Goal: Information Seeking & Learning: Learn about a topic

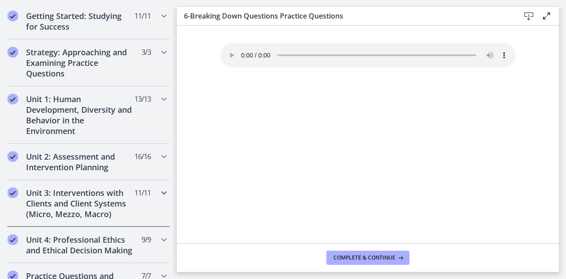
scroll to position [177, 0]
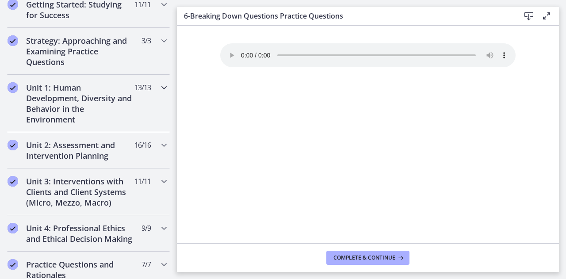
click at [100, 117] on h2 "Unit 1: Human Development, Diversity and Behavior in the Environment" at bounding box center [80, 103] width 108 height 42
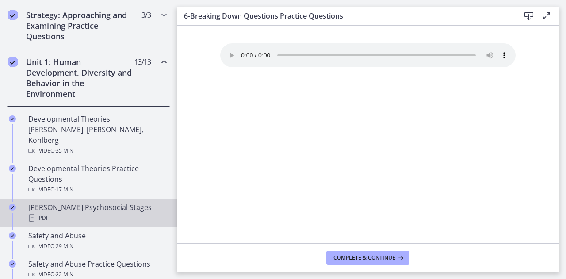
scroll to position [221, 0]
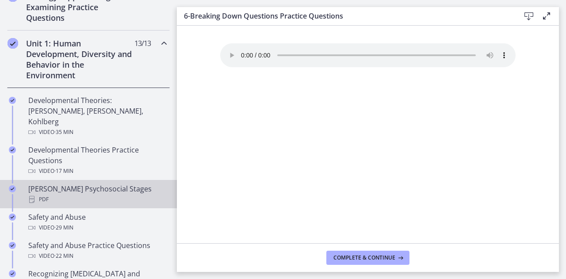
click at [110, 184] on div "[PERSON_NAME] Psychosocial Stages PDF" at bounding box center [97, 194] width 138 height 21
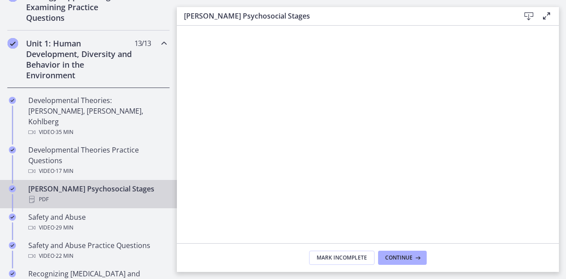
click at [526, 13] on icon at bounding box center [529, 16] width 11 height 11
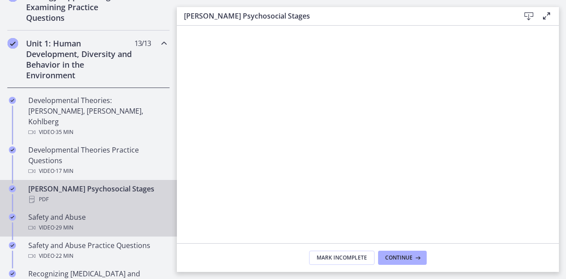
click at [81, 212] on div "Safety and Abuse Video · 29 min" at bounding box center [97, 222] width 138 height 21
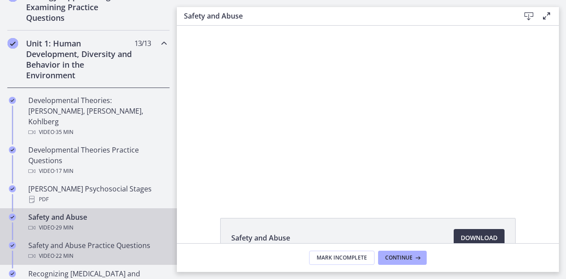
click at [100, 251] on div "Video · 22 min" at bounding box center [97, 256] width 138 height 11
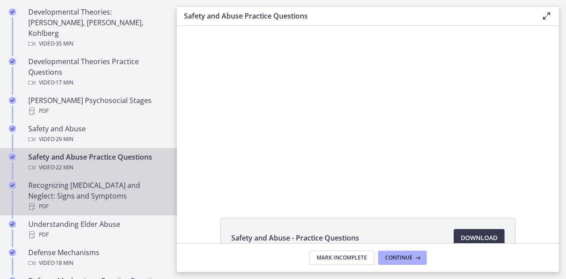
click at [104, 184] on div "Recognizing Child Abuse and Neglect: Signs and Symptoms PDF" at bounding box center [97, 196] width 138 height 32
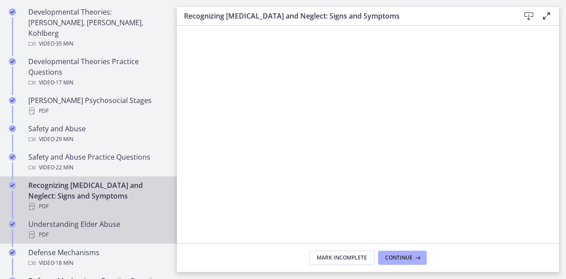
click at [94, 219] on div "Understanding Elder Abuse PDF" at bounding box center [97, 229] width 138 height 21
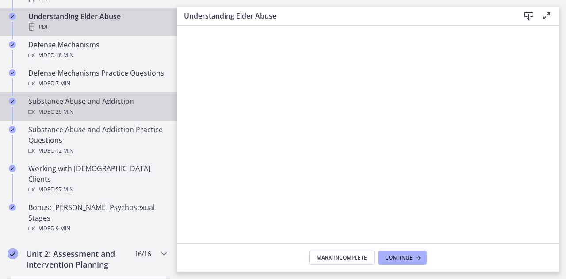
scroll to position [531, 0]
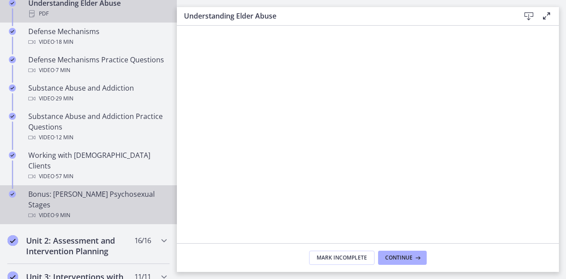
click at [119, 210] on div "Video · 9 min" at bounding box center [97, 215] width 138 height 11
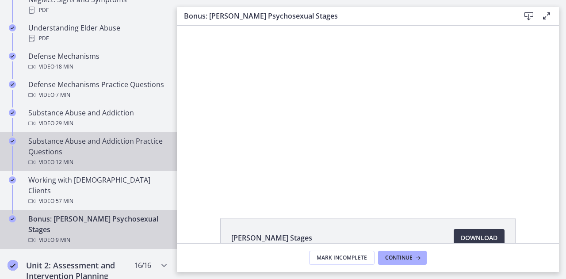
scroll to position [487, 0]
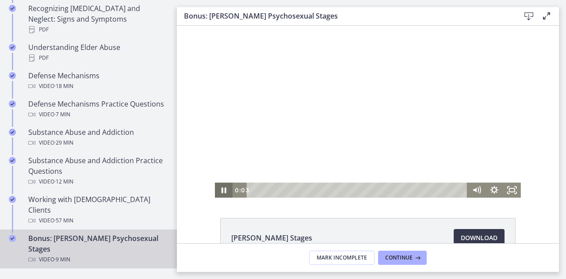
click at [223, 189] on icon "Pause" at bounding box center [224, 190] width 18 height 15
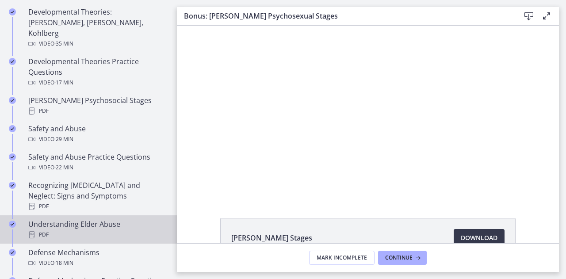
scroll to position [265, 0]
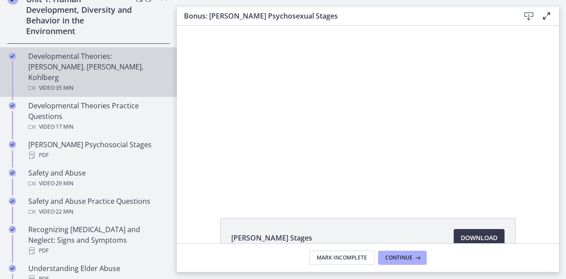
click at [84, 59] on div "Developmental Theories: Erikson, Piaget, Kohlberg Video · 35 min" at bounding box center [97, 72] width 138 height 42
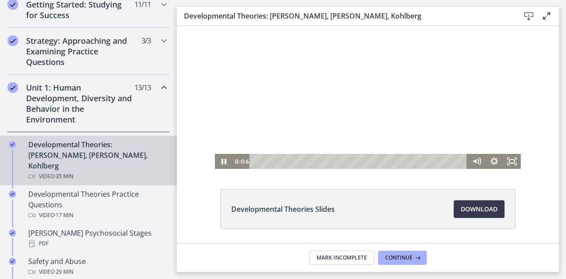
scroll to position [57, 0]
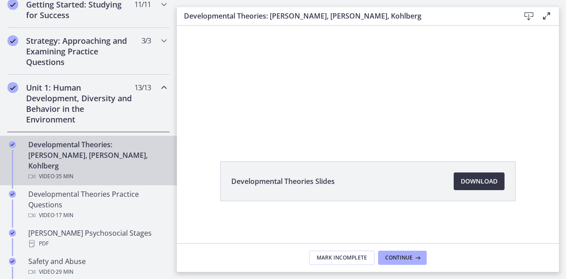
click at [463, 185] on span "Download Opens in a new window" at bounding box center [479, 181] width 37 height 11
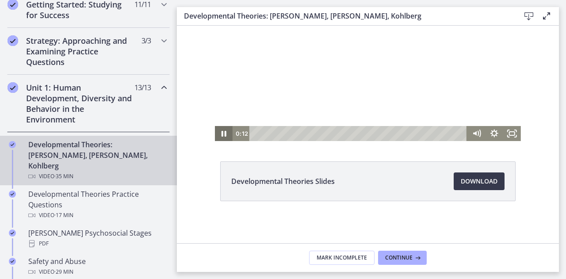
click at [222, 138] on icon "Pause" at bounding box center [224, 133] width 18 height 15
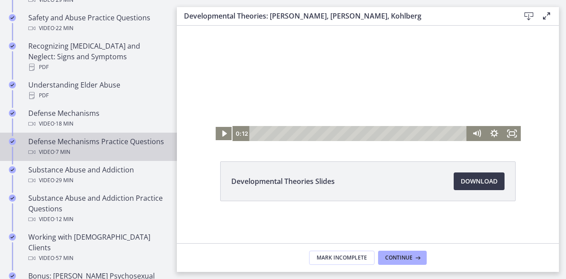
scroll to position [575, 0]
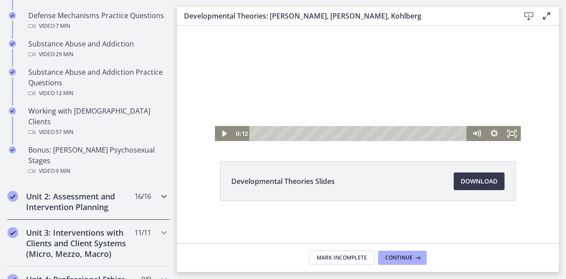
click at [103, 191] on h2 "Unit 2: Assessment and Intervention Planning" at bounding box center [80, 201] width 108 height 21
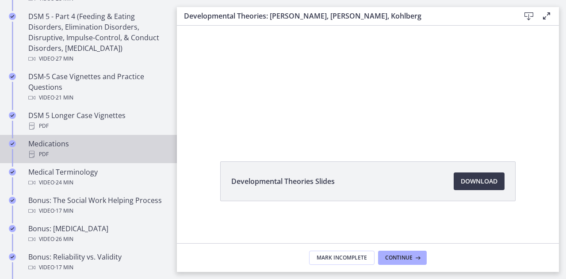
click at [86, 145] on div "Medications PDF" at bounding box center [97, 148] width 138 height 21
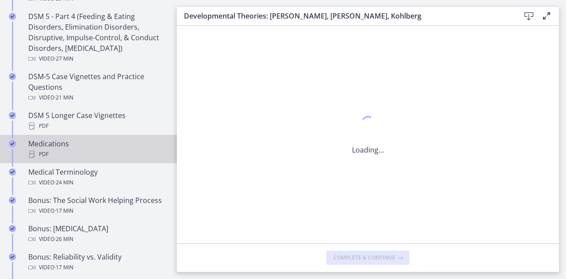
scroll to position [0, 0]
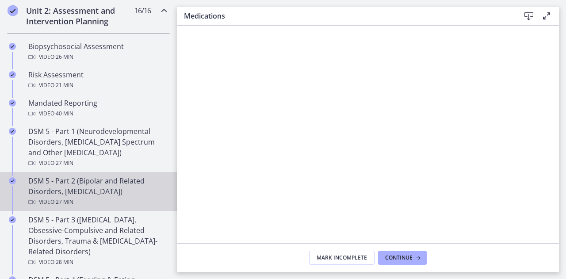
scroll to position [310, 0]
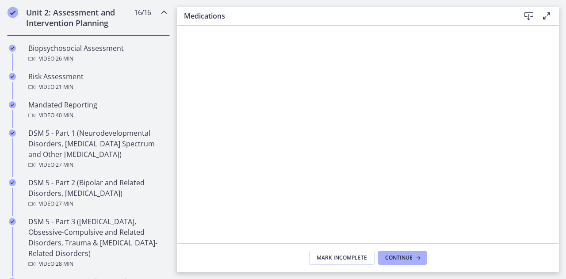
click at [530, 19] on icon at bounding box center [529, 16] width 11 height 11
click at [527, 14] on icon at bounding box center [529, 16] width 11 height 11
